Goal: Task Accomplishment & Management: Use online tool/utility

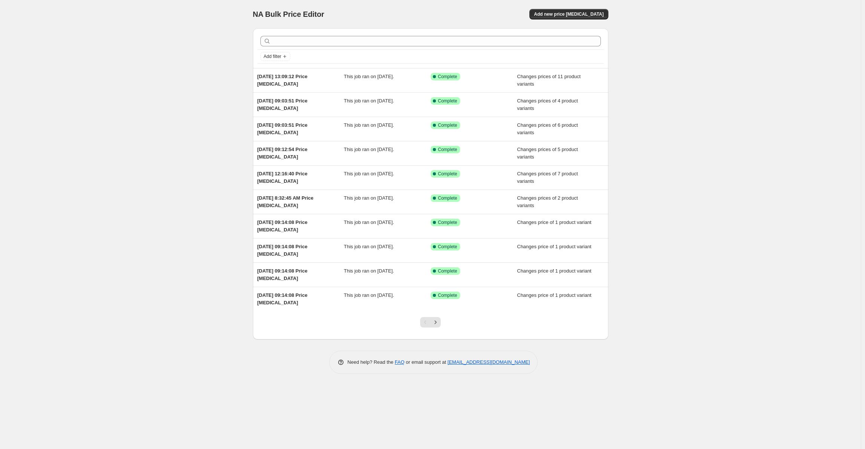
click at [271, 44] on div at bounding box center [430, 41] width 341 height 10
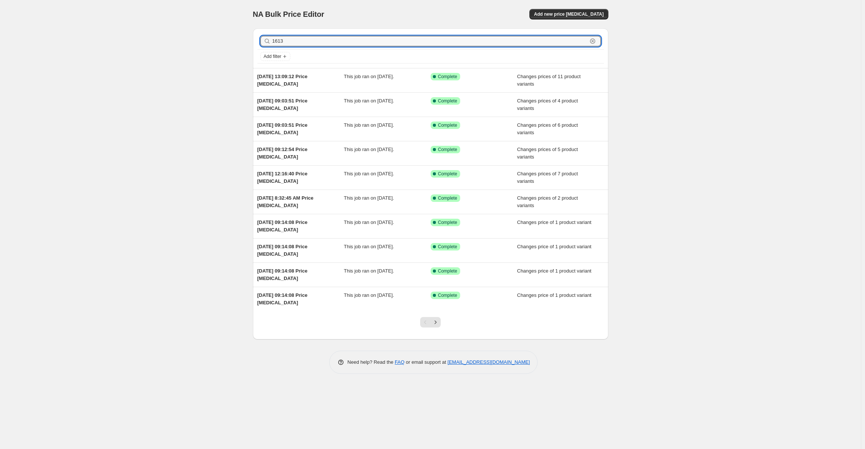
type input "16131"
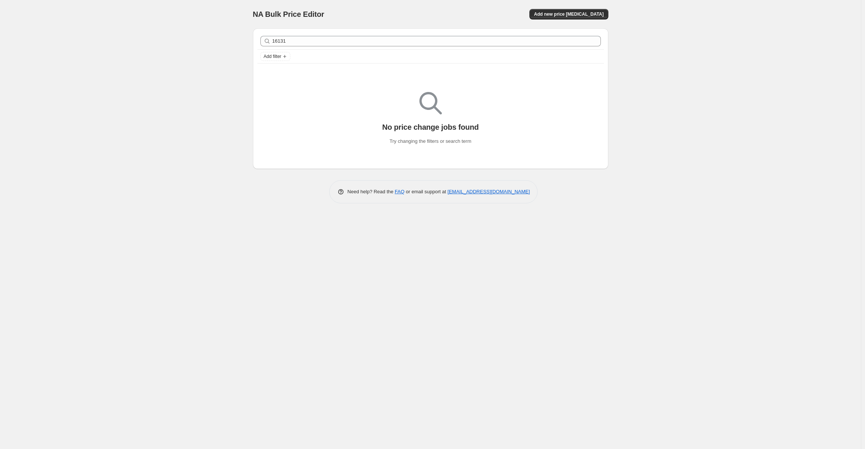
click at [201, 106] on div "NA Bulk Price Editor. This page is ready NA Bulk Price Editor Add new price cha…" at bounding box center [430, 224] width 861 height 449
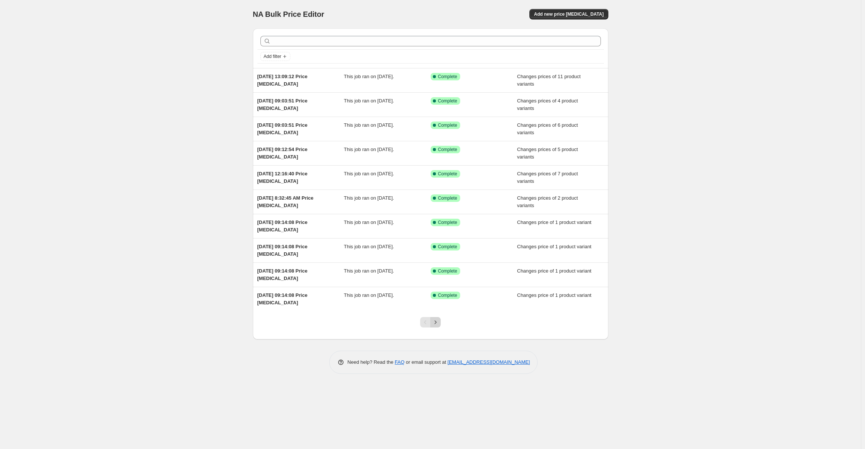
click at [436, 320] on icon "Next" at bounding box center [435, 322] width 7 height 7
click at [437, 323] on icon "Next" at bounding box center [435, 322] width 7 height 7
click at [437, 322] on icon "Next" at bounding box center [435, 322] width 7 height 7
click at [436, 322] on icon "Next" at bounding box center [435, 322] width 7 height 7
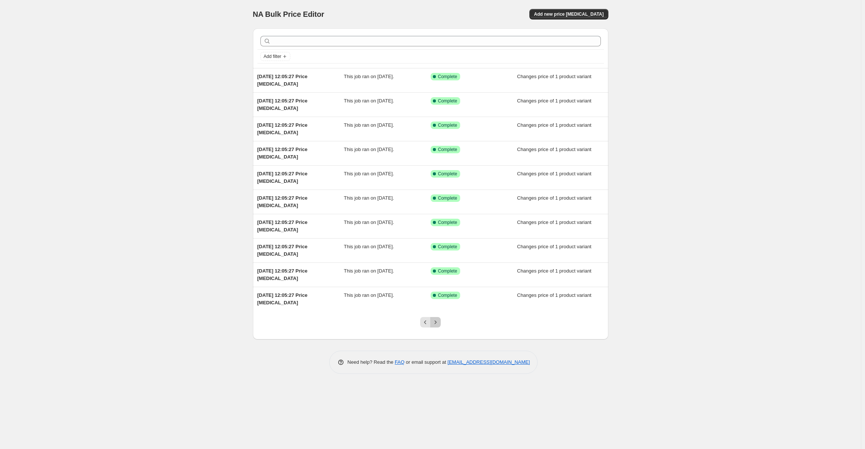
click at [434, 319] on button "Next" at bounding box center [435, 322] width 10 height 10
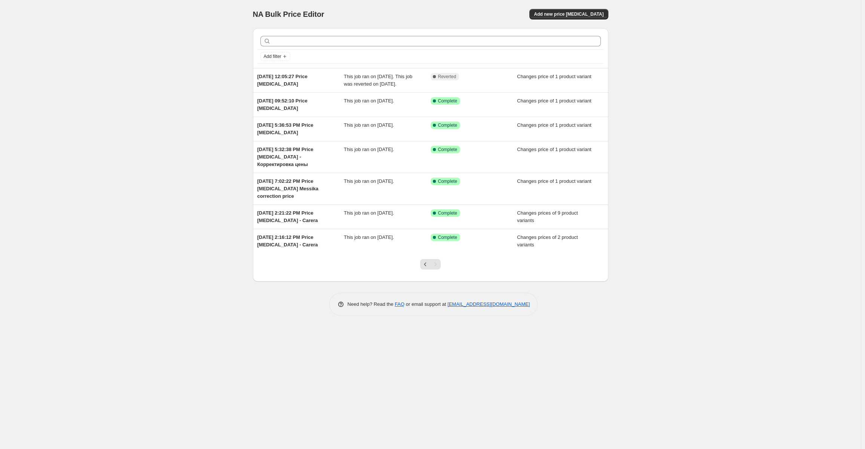
drag, startPoint x: 250, startPoint y: 122, endPoint x: 160, endPoint y: 143, distance: 92.2
click at [158, 143] on div "NA Bulk Price Editor. This page is ready NA Bulk Price Editor Add new price [ME…" at bounding box center [430, 224] width 861 height 449
click at [424, 263] on icon "Previous" at bounding box center [425, 264] width 7 height 7
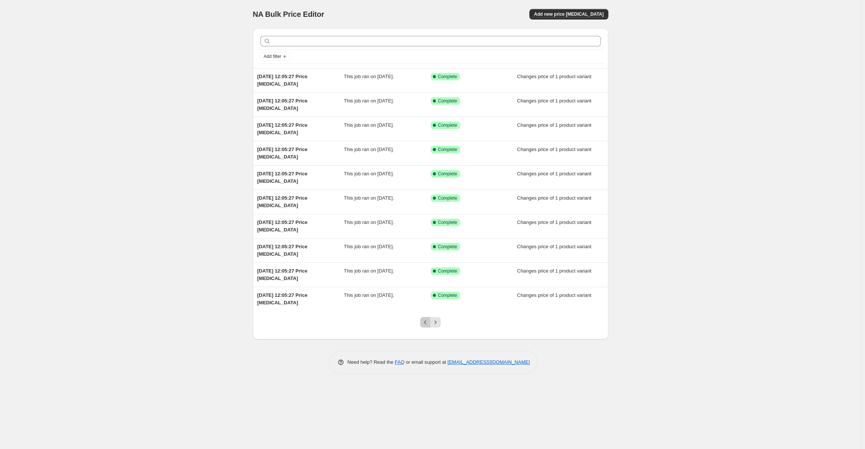
click at [425, 323] on icon "Previous" at bounding box center [425, 322] width 7 height 7
click at [571, 14] on span "Add new price [MEDICAL_DATA]" at bounding box center [569, 14] width 70 height 6
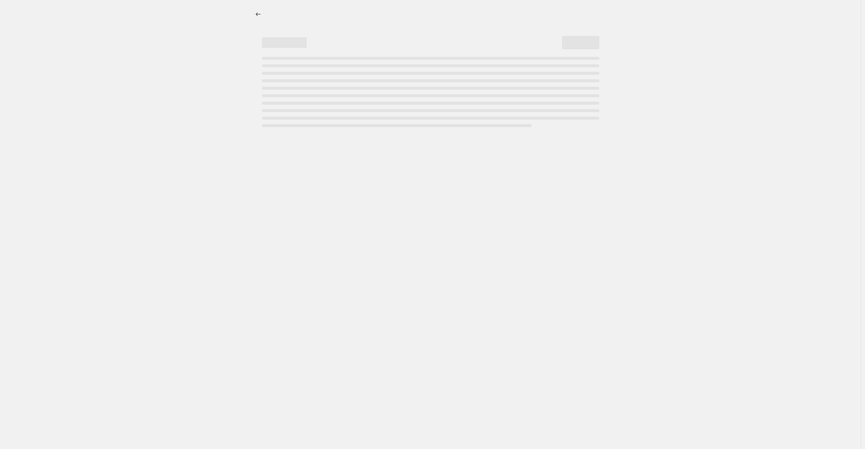
select select "percentage"
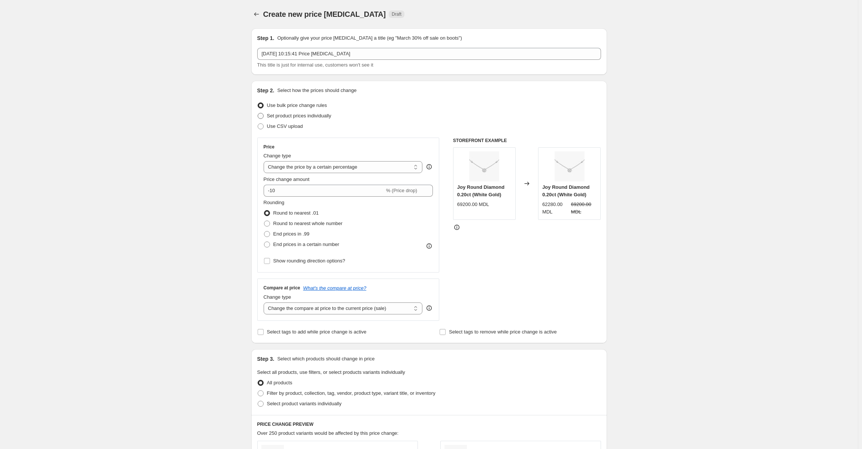
click at [261, 113] on span at bounding box center [260, 116] width 7 height 7
click at [258, 113] on input "Set product prices individually" at bounding box center [257, 113] width 0 height 0
radio input "true"
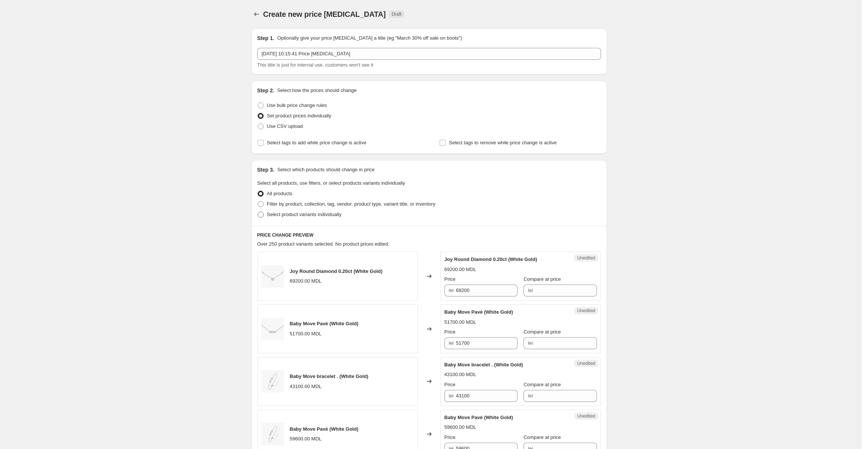
click at [261, 215] on span at bounding box center [260, 215] width 6 height 6
click at [258, 212] on input "Select product variants individually" at bounding box center [257, 212] width 0 height 0
radio input "true"
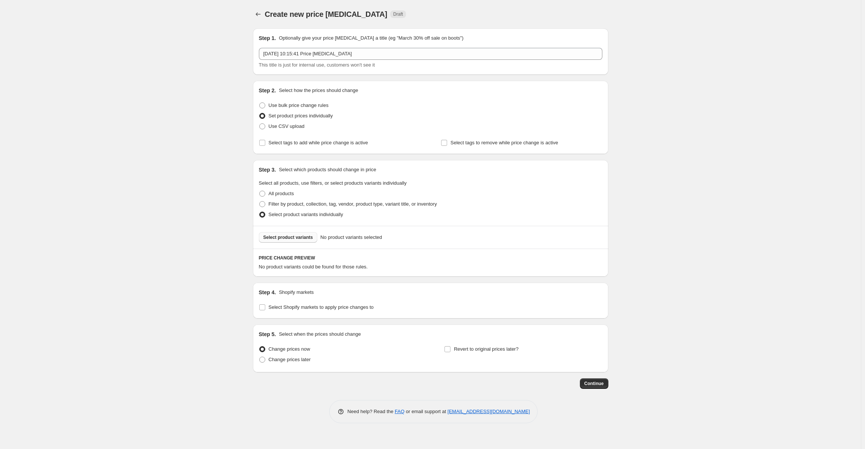
click at [287, 238] on span "Select product variants" at bounding box center [288, 238] width 50 height 6
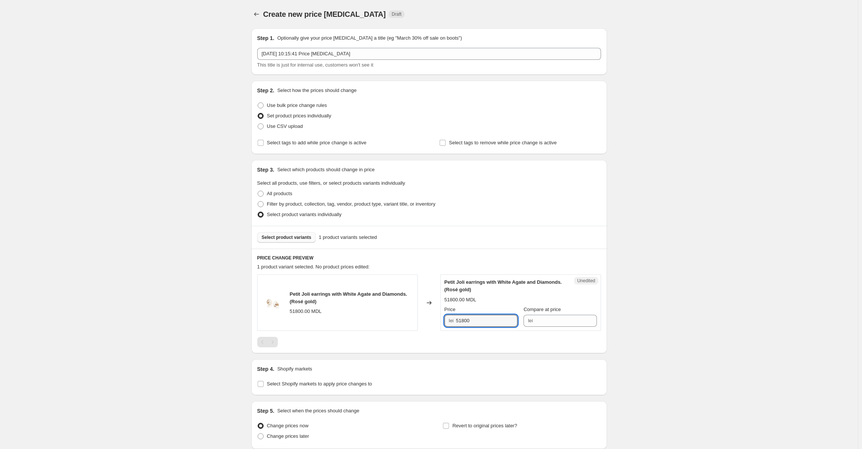
drag, startPoint x: 463, startPoint y: 320, endPoint x: 467, endPoint y: 327, distance: 8.4
click at [463, 321] on input "51800" at bounding box center [486, 321] width 61 height 12
type input "50800"
click at [471, 357] on div "Step 1. Optionally give your price [MEDICAL_DATA] a title (eg "March 30% off sa…" at bounding box center [426, 243] width 362 height 443
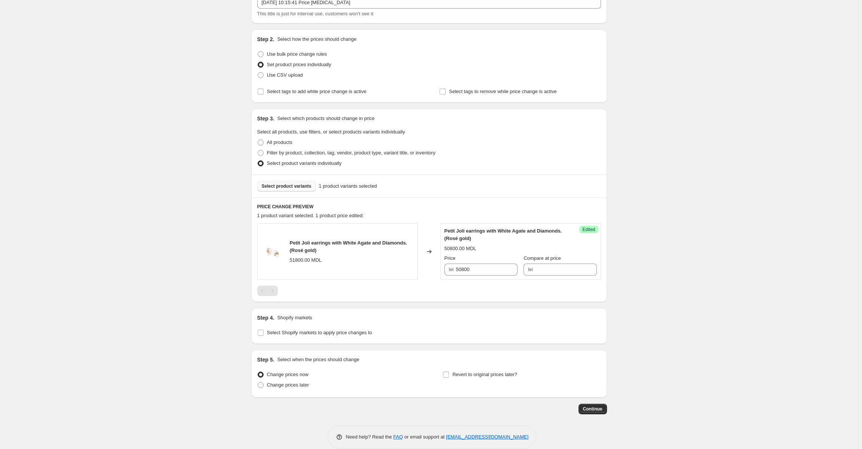
scroll to position [62, 0]
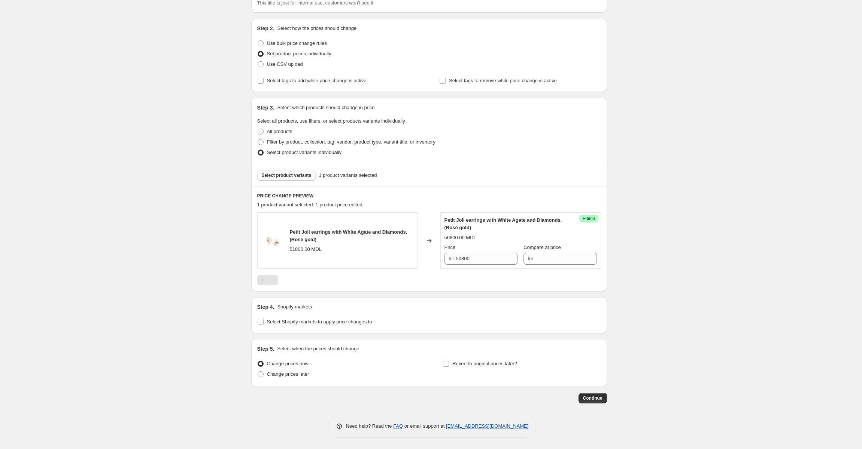
click at [592, 393] on div "Step 1. Optionally give your price [MEDICAL_DATA] a title (eg "March 30% off sa…" at bounding box center [426, 181] width 362 height 443
click at [595, 402] on button "Continue" at bounding box center [592, 398] width 28 height 10
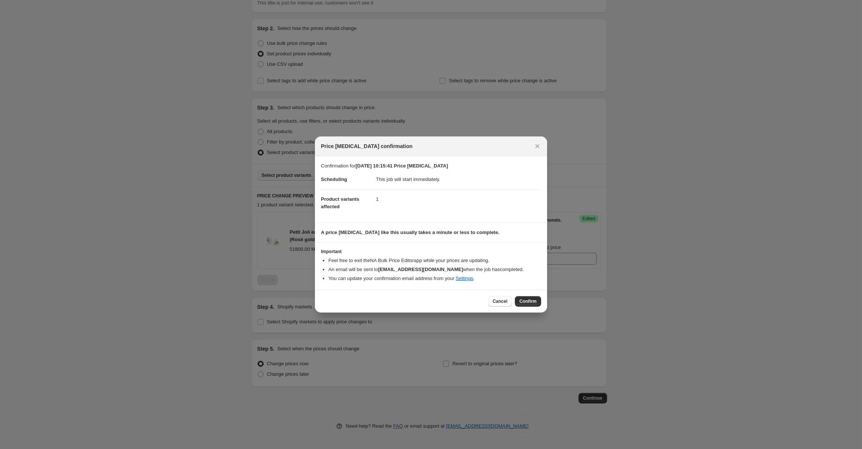
click at [531, 305] on button "Confirm" at bounding box center [528, 301] width 26 height 10
